Goal: Task Accomplishment & Management: Manage account settings

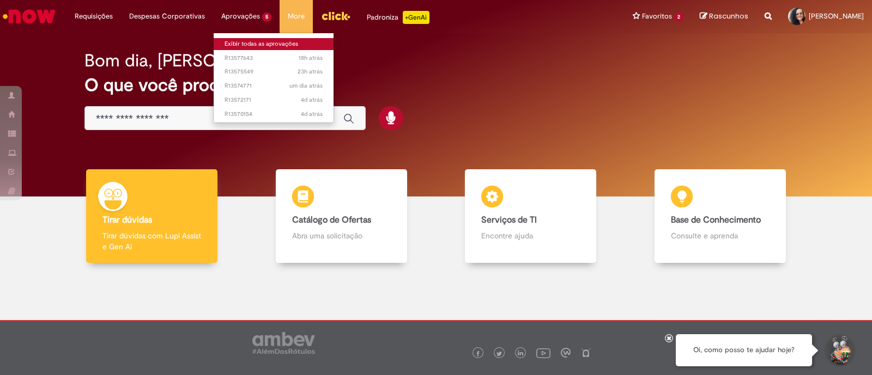
click at [228, 41] on link "Exibir todas as aprovações" at bounding box center [274, 44] width 120 height 12
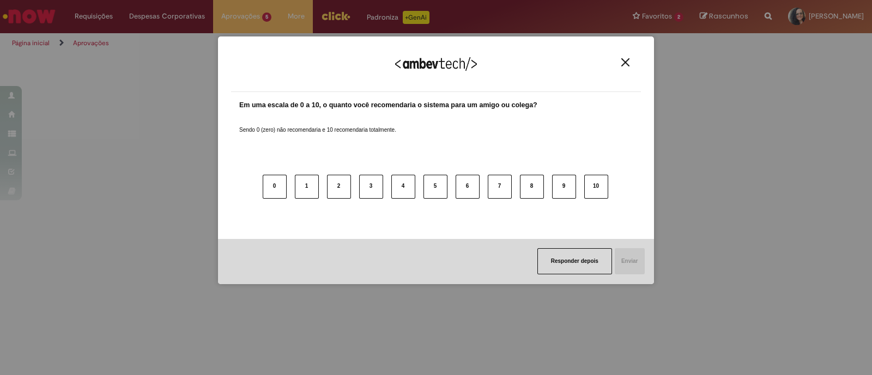
click at [626, 62] on img "Close" at bounding box center [625, 62] width 8 height 8
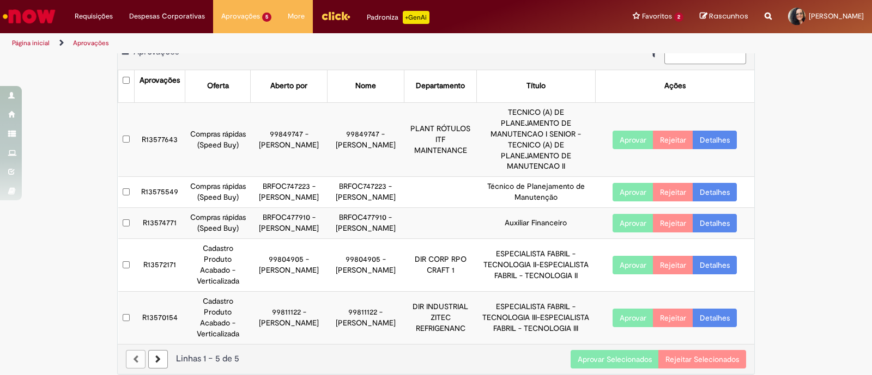
scroll to position [28, 0]
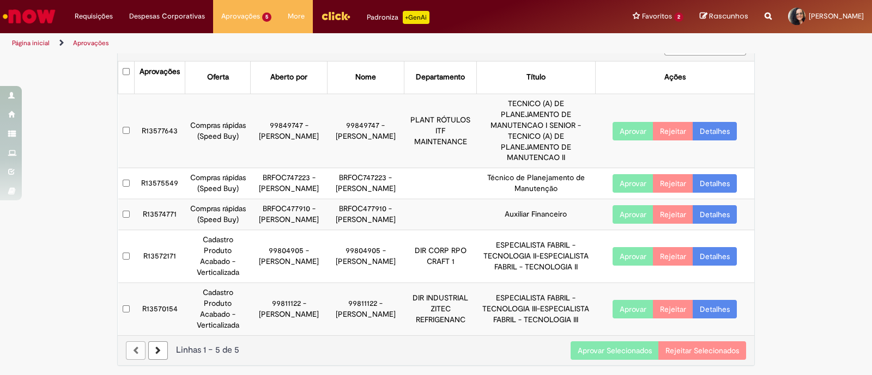
click at [624, 346] on button "Aprovar Selecionados" at bounding box center [614, 351] width 88 height 19
